Goal: Information Seeking & Learning: Learn about a topic

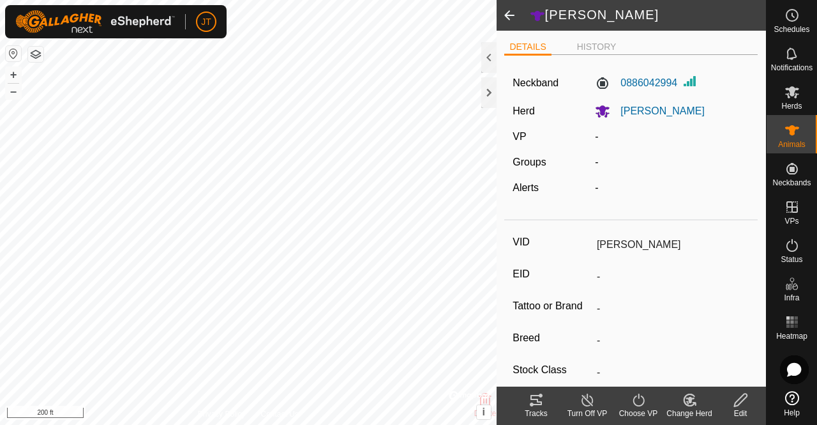
click at [490, 101] on div at bounding box center [488, 92] width 15 height 31
click at [489, 95] on div at bounding box center [488, 92] width 15 height 31
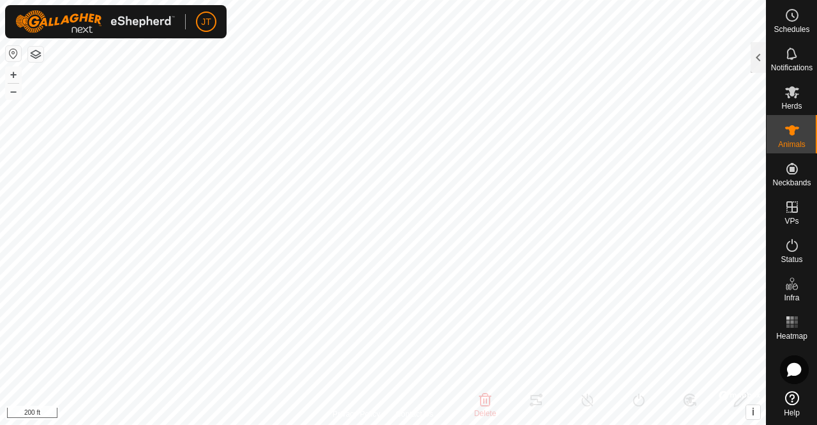
type input "JJT"
type input "-"
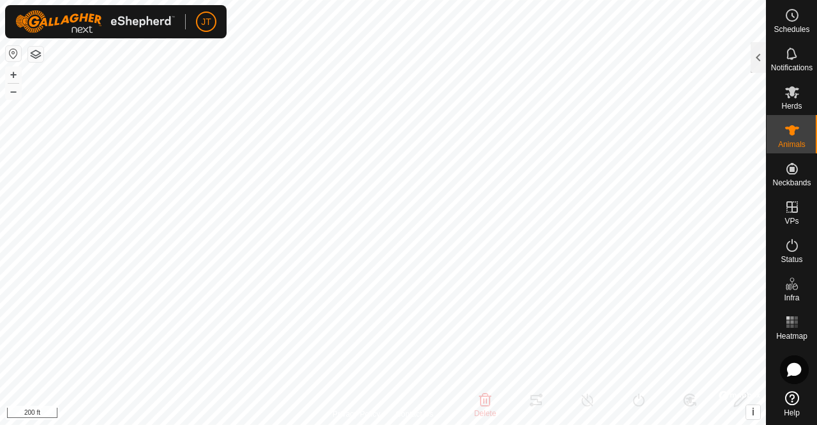
type input "0 kg"
type input "-"
click at [753, 63] on div at bounding box center [758, 57] width 15 height 31
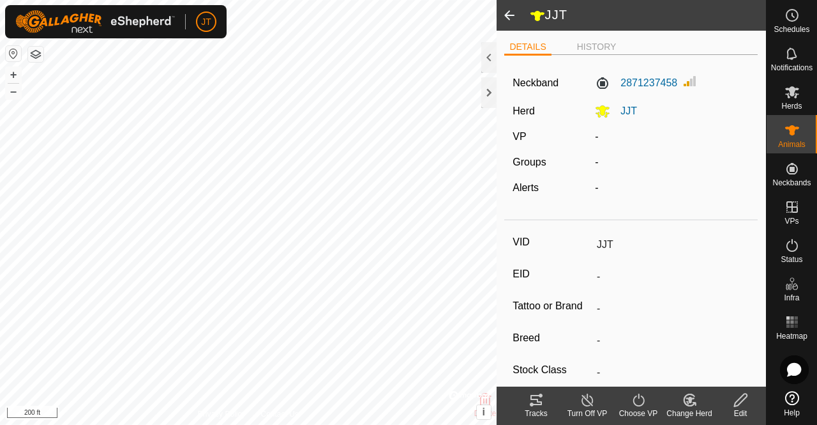
click at [596, 49] on li "HISTORY" at bounding box center [597, 46] width 50 height 13
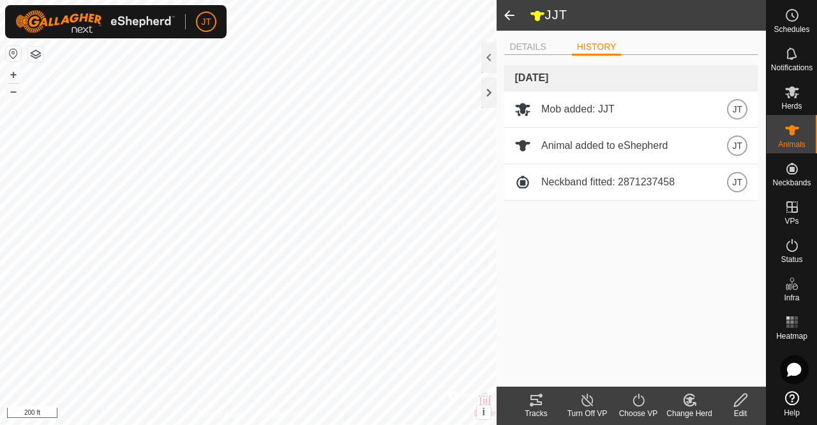
click at [484, 102] on div at bounding box center [488, 92] width 15 height 31
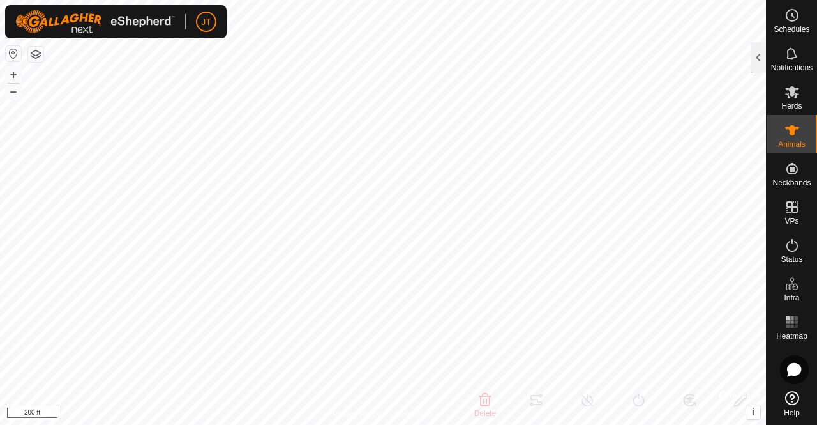
click at [759, 63] on div at bounding box center [758, 57] width 15 height 31
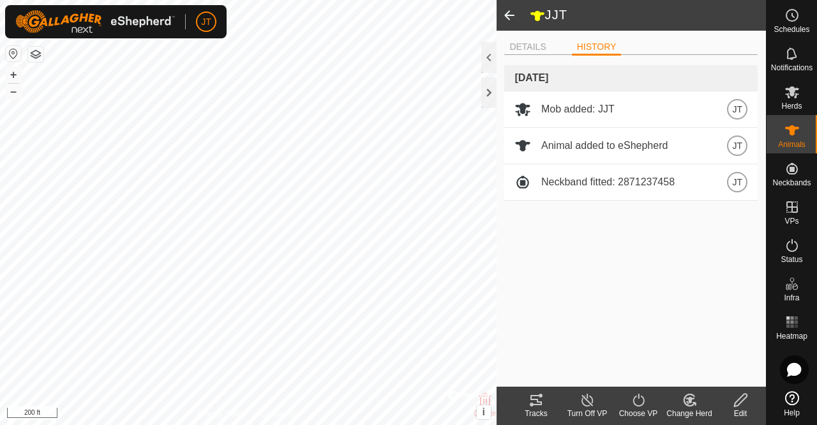
click at [490, 57] on div at bounding box center [488, 57] width 15 height 31
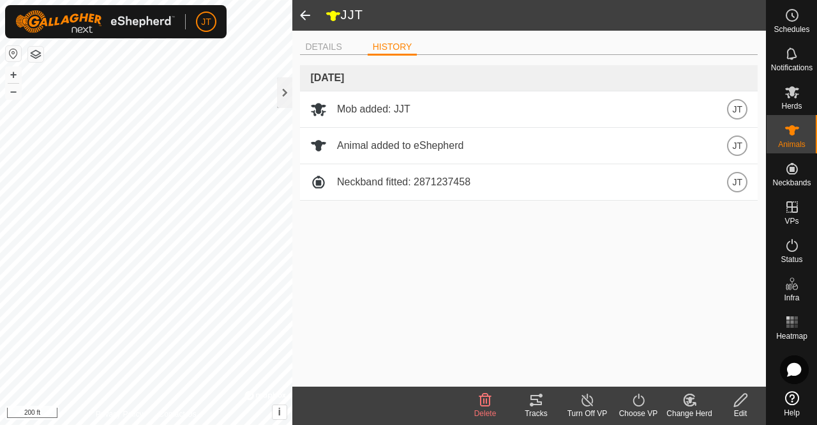
click at [330, 50] on li "DETAILS" at bounding box center [323, 46] width 47 height 13
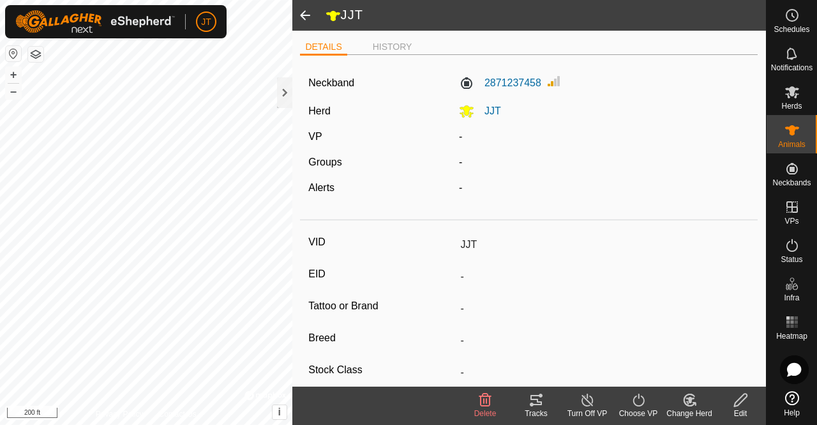
click at [281, 100] on div at bounding box center [284, 92] width 15 height 31
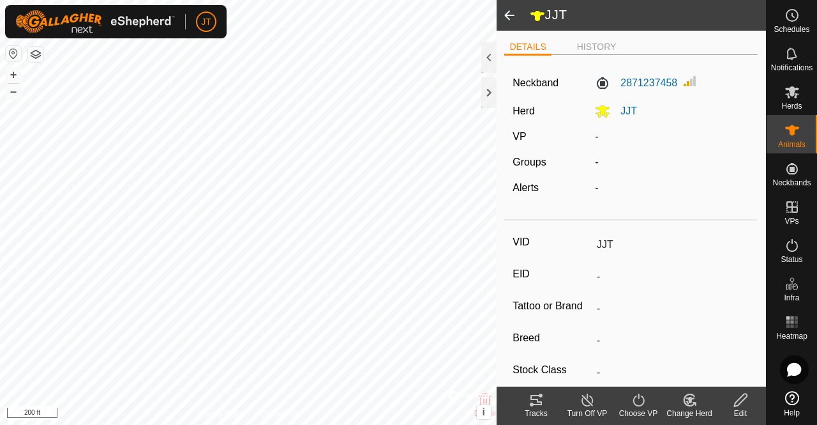
click at [784, 106] on span "Herds" at bounding box center [792, 106] width 20 height 8
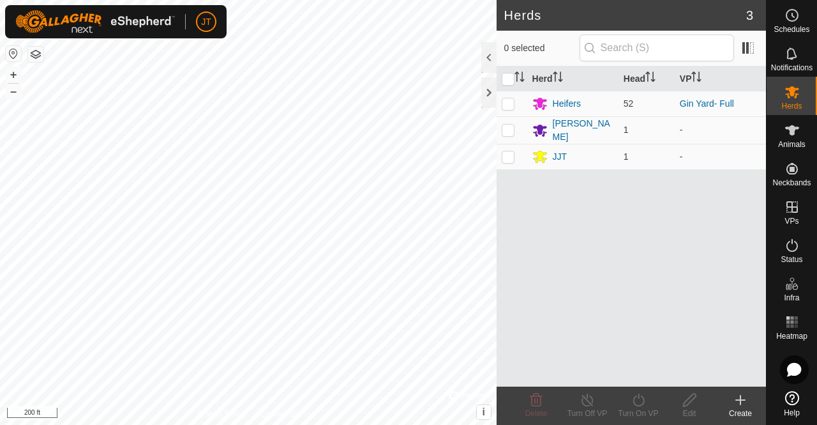
click at [567, 107] on div "Heifers" at bounding box center [567, 103] width 28 height 13
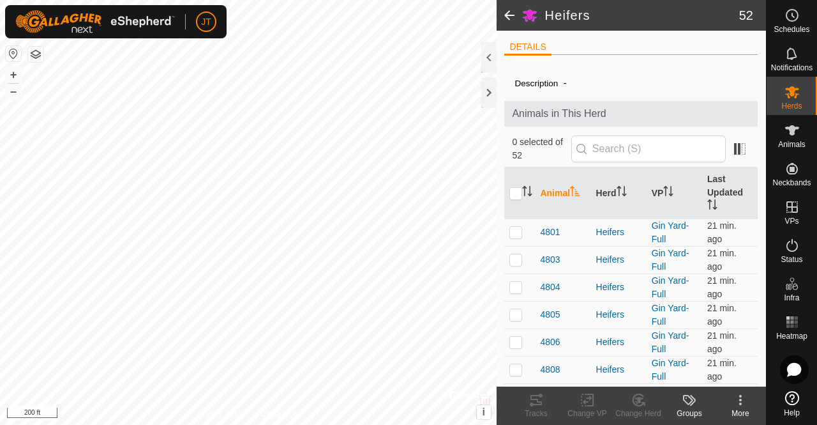
click at [510, 18] on span at bounding box center [510, 15] width 26 height 31
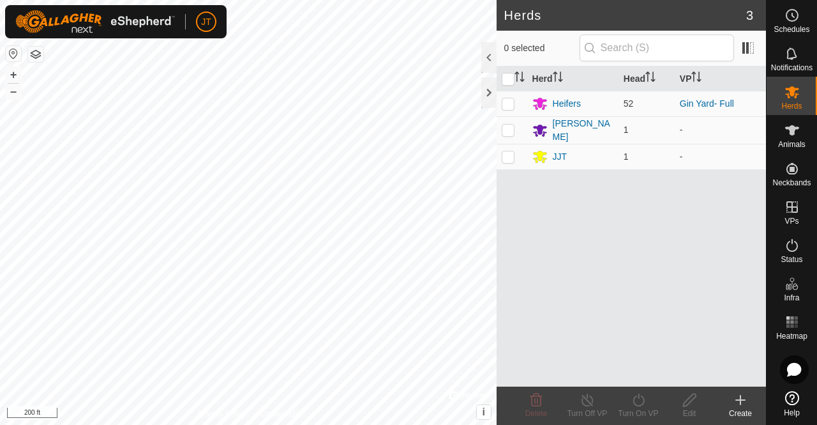
click at [559, 155] on div "JJT" at bounding box center [560, 156] width 15 height 13
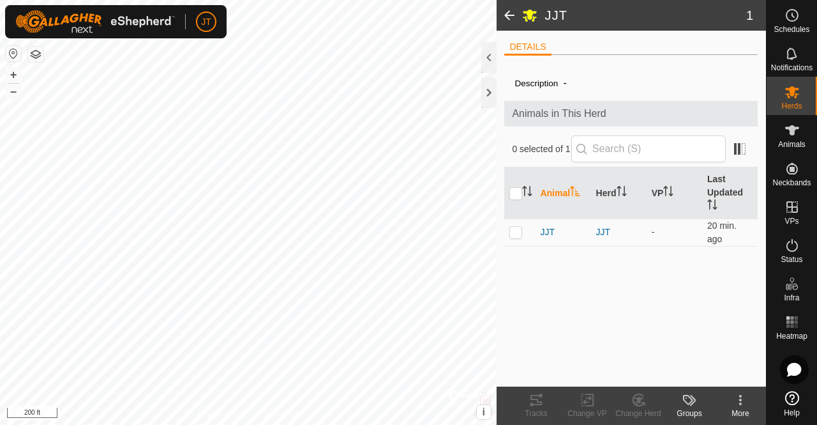
click at [504, 16] on span at bounding box center [510, 15] width 26 height 31
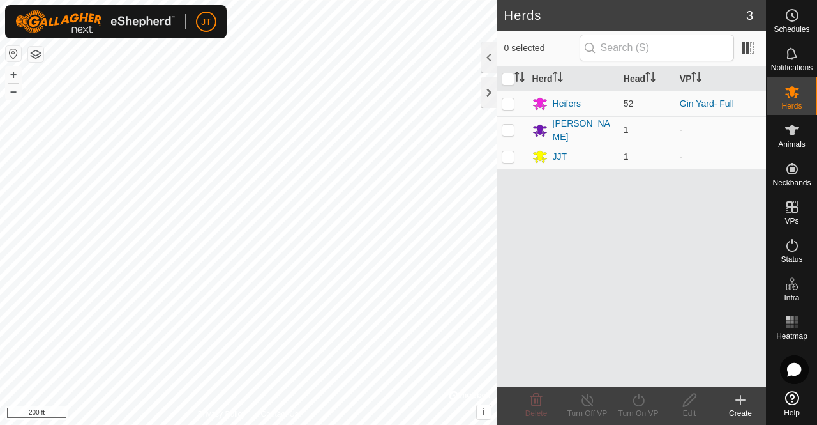
click at [794, 134] on icon at bounding box center [792, 130] width 14 height 10
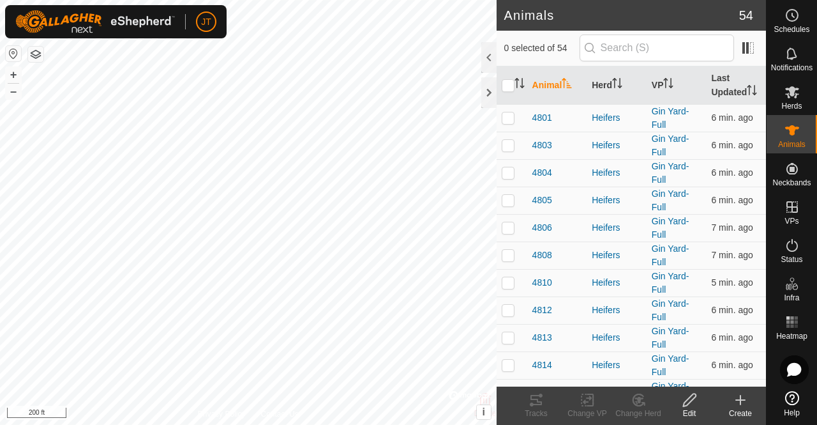
click at [793, 101] on es-mob-svg-icon at bounding box center [792, 92] width 23 height 20
